Goal: Task Accomplishment & Management: Manage account settings

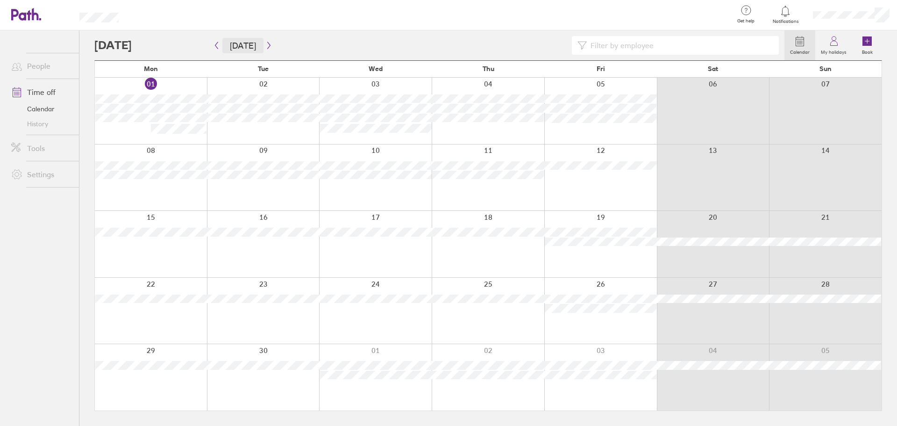
click at [244, 49] on button "[DATE]" at bounding box center [242, 45] width 41 height 15
click at [849, 22] on div at bounding box center [852, 15] width 92 height 30
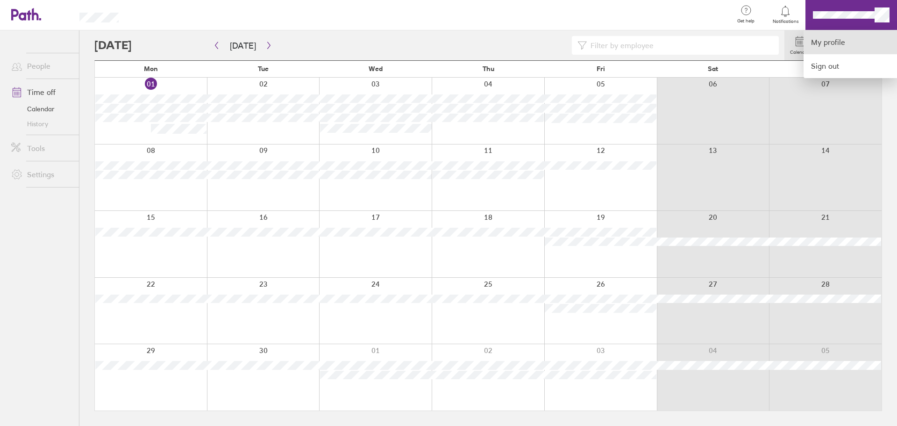
click at [832, 46] on link "My profile" at bounding box center [850, 42] width 93 height 24
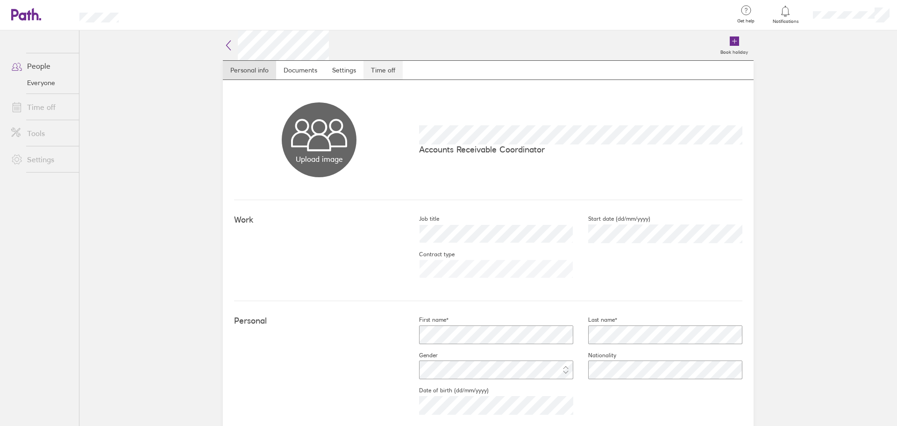
click at [374, 72] on link "Time off" at bounding box center [383, 70] width 39 height 19
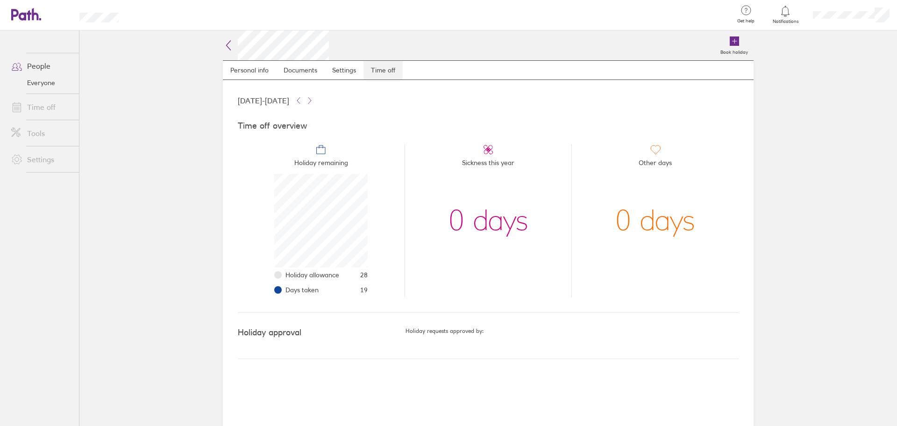
scroll to position [93, 93]
click at [36, 108] on link "Time off" at bounding box center [41, 107] width 75 height 19
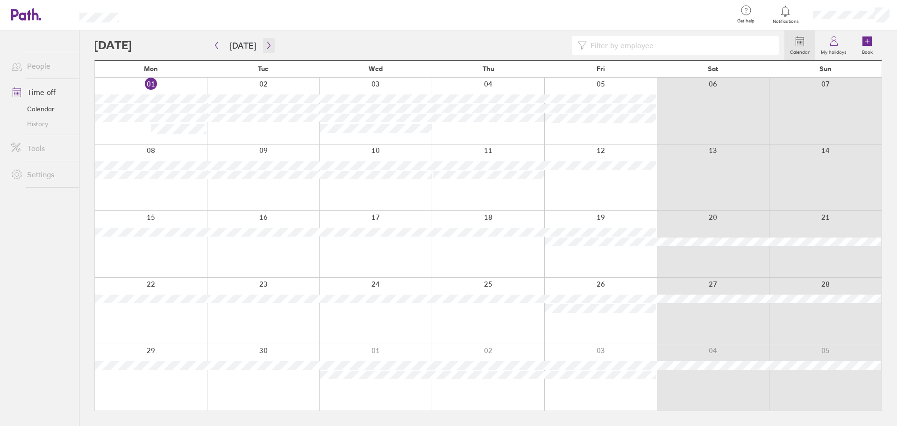
click at [263, 46] on button "button" at bounding box center [269, 45] width 12 height 15
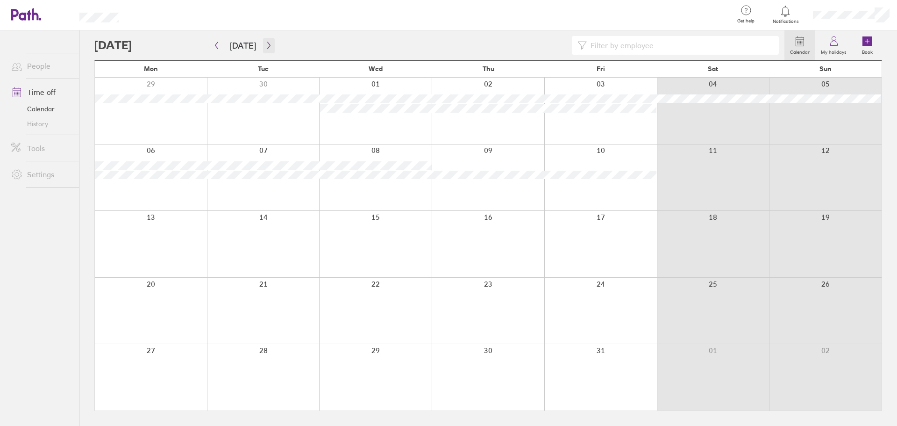
click at [265, 46] on icon "button" at bounding box center [268, 45] width 7 height 7
click at [269, 47] on icon "button" at bounding box center [268, 45] width 7 height 7
click at [247, 47] on button "[DATE]" at bounding box center [242, 45] width 41 height 15
